Goal: Register for event/course

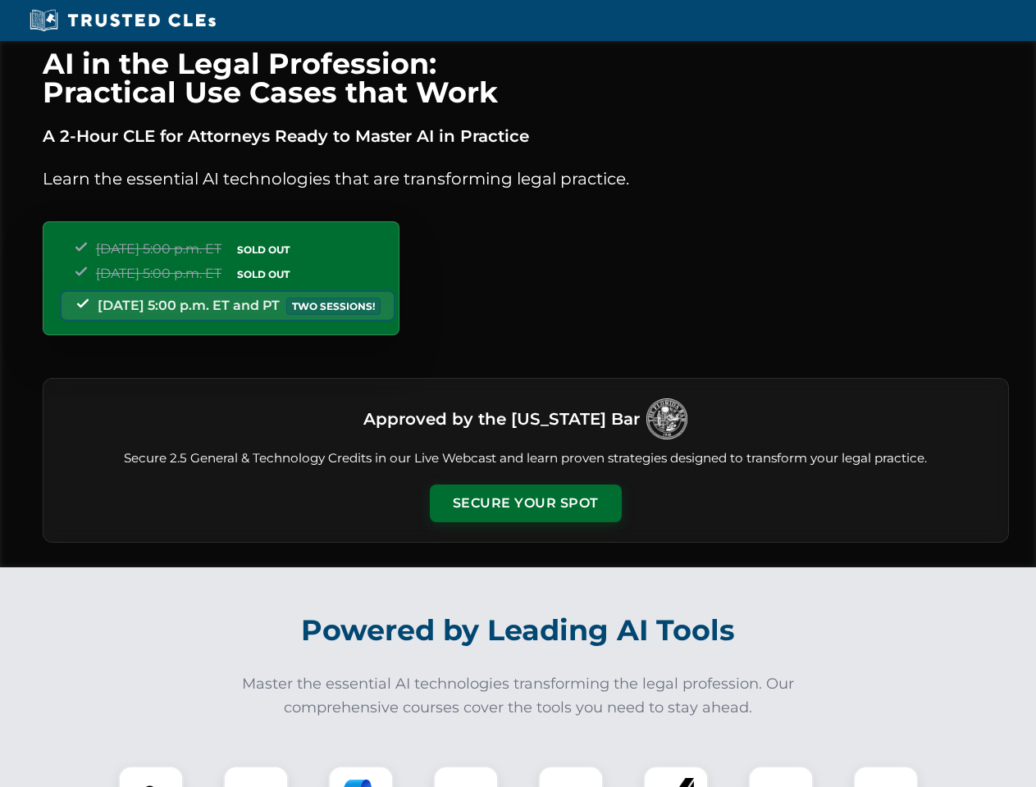
click at [525, 504] on button "Secure Your Spot" at bounding box center [526, 504] width 192 height 38
click at [151, 777] on img at bounding box center [151, 799] width 48 height 48
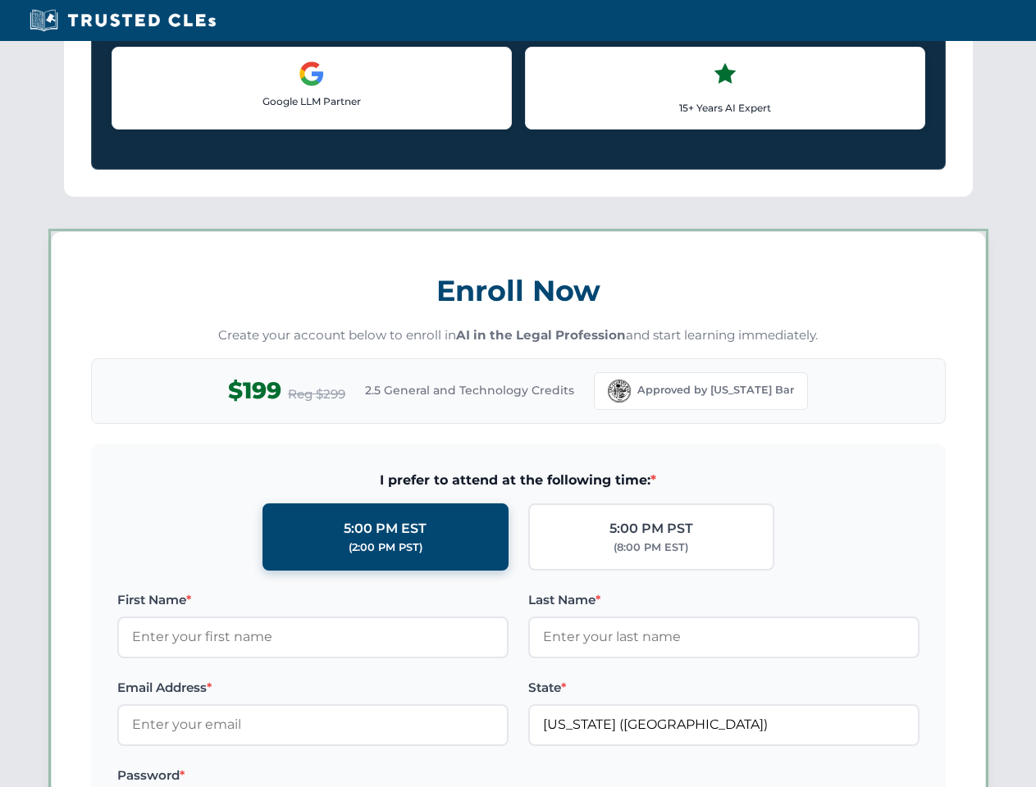
click at [361, 777] on label "Password *" at bounding box center [312, 776] width 391 height 20
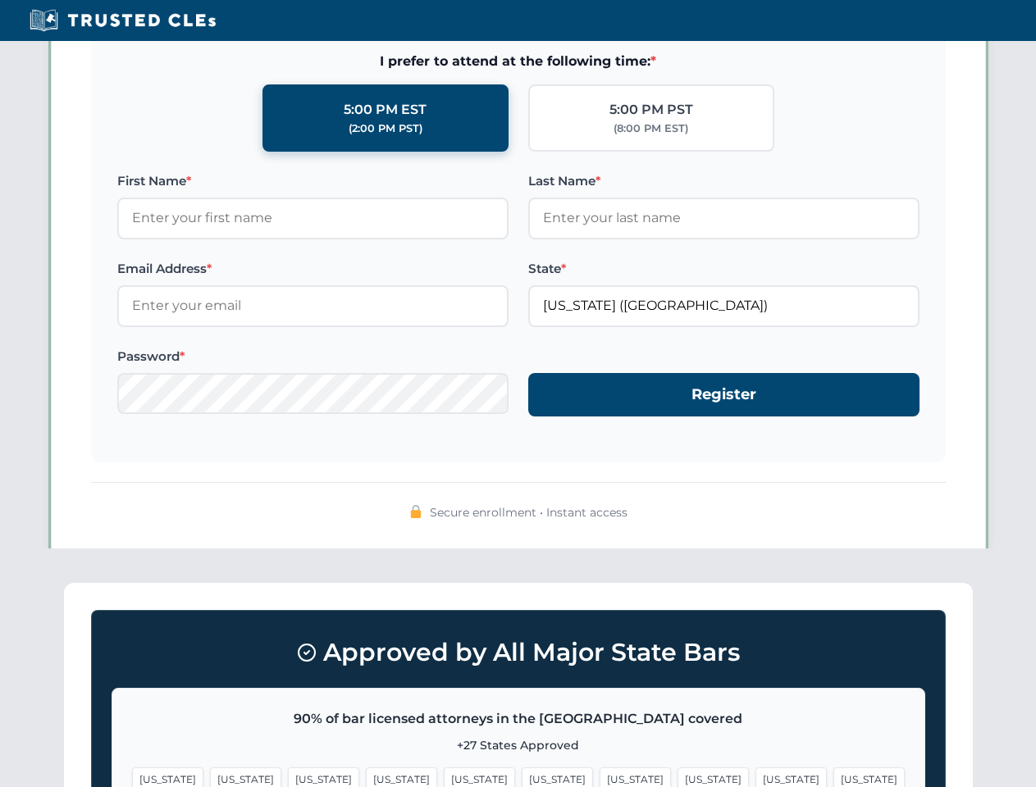
click at [755, 777] on span "[US_STATE]" at bounding box center [790, 780] width 71 height 24
